Goal: Subscribe to service/newsletter

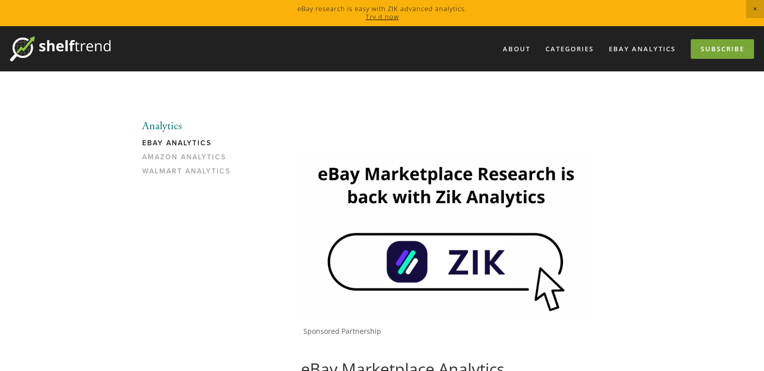
click at [739, 51] on link "Subscribe" at bounding box center [722, 49] width 63 height 20
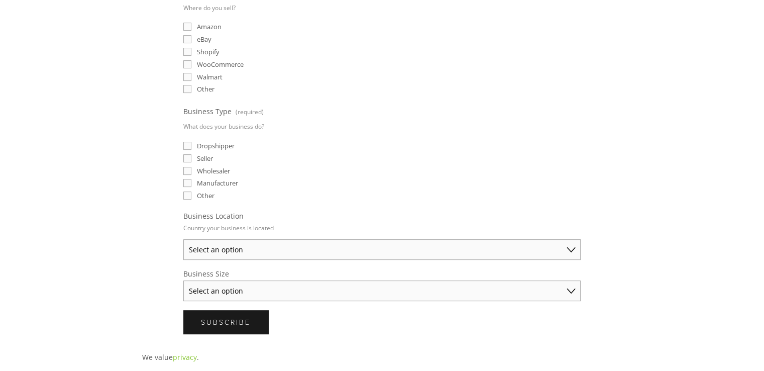
scroll to position [297, 0]
click at [324, 248] on select "Select an option [GEOGRAPHIC_DATA] [GEOGRAPHIC_DATA] [GEOGRAPHIC_DATA] [GEOGRAP…" at bounding box center [381, 251] width 397 height 21
select select "[GEOGRAPHIC_DATA]"
click at [183, 241] on select "Select an option [GEOGRAPHIC_DATA] [GEOGRAPHIC_DATA] [GEOGRAPHIC_DATA] [GEOGRAP…" at bounding box center [381, 251] width 397 height 21
click at [284, 282] on select "Select an option Solo Merchant (under $50K annual sales) Small Business ($50K -…" at bounding box center [381, 292] width 397 height 21
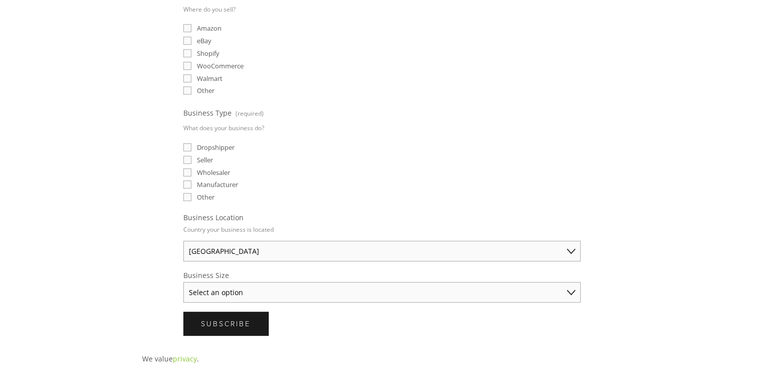
select select "Solo Merchant (under $50K annual sales)"
click at [183, 282] on select "Select an option Solo Merchant (under $50K annual sales) Small Business ($50K -…" at bounding box center [381, 292] width 397 height 21
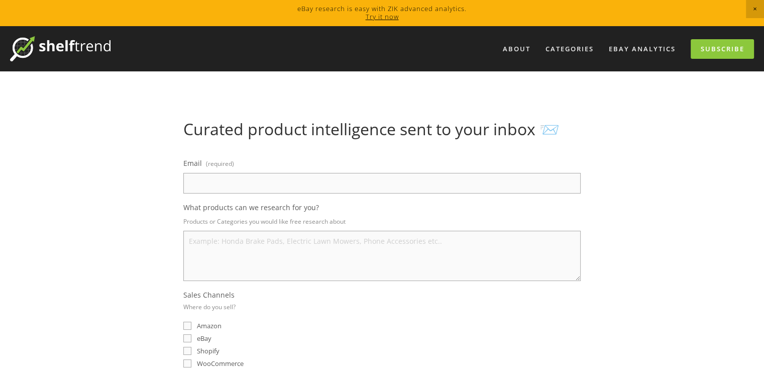
click at [307, 179] on input "Email (required)" at bounding box center [381, 183] width 397 height 21
type input "[EMAIL_ADDRESS][DOMAIN_NAME]"
click at [318, 235] on textarea "What products can we research for you?" at bounding box center [381, 256] width 397 height 50
type textarea "i need pet supplies and other products"
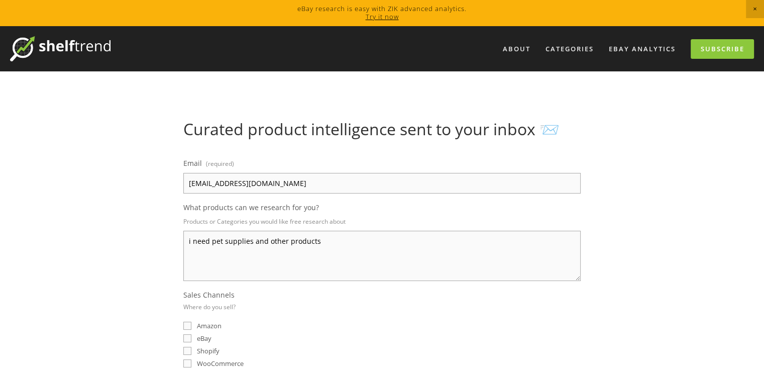
click at [185, 336] on input "eBay" at bounding box center [187, 338] width 8 height 8
checkbox input "true"
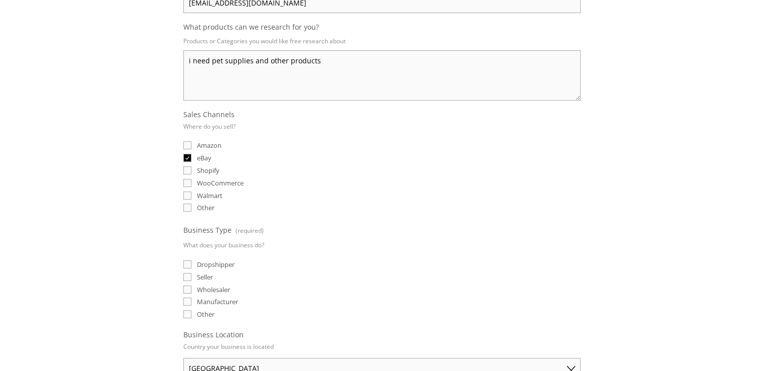
scroll to position [182, 0]
click at [189, 261] on input "Dropshipper" at bounding box center [187, 262] width 8 height 8
checkbox input "true"
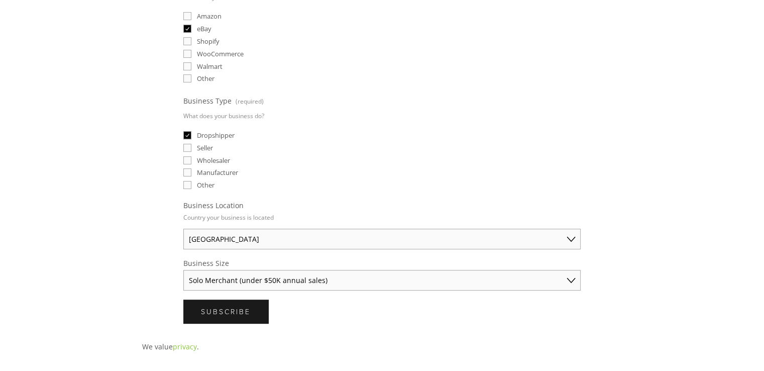
scroll to position [323, 0]
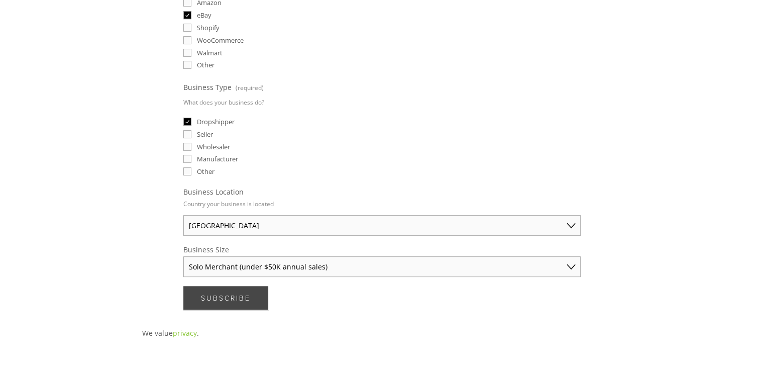
click at [221, 286] on button "Subscribe Subscribe" at bounding box center [225, 298] width 85 height 24
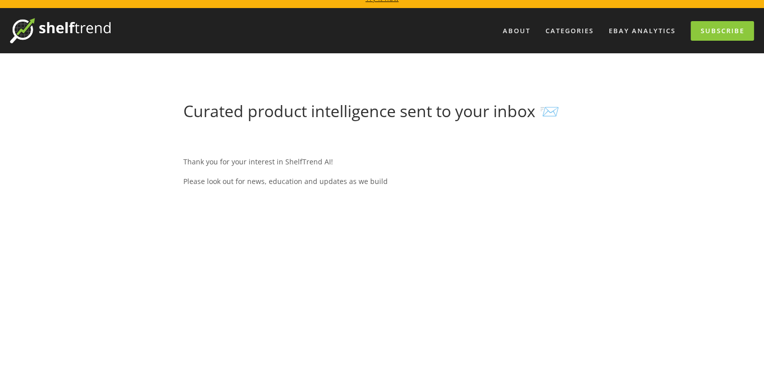
scroll to position [0, 0]
